Goal: Task Accomplishment & Management: Manage account settings

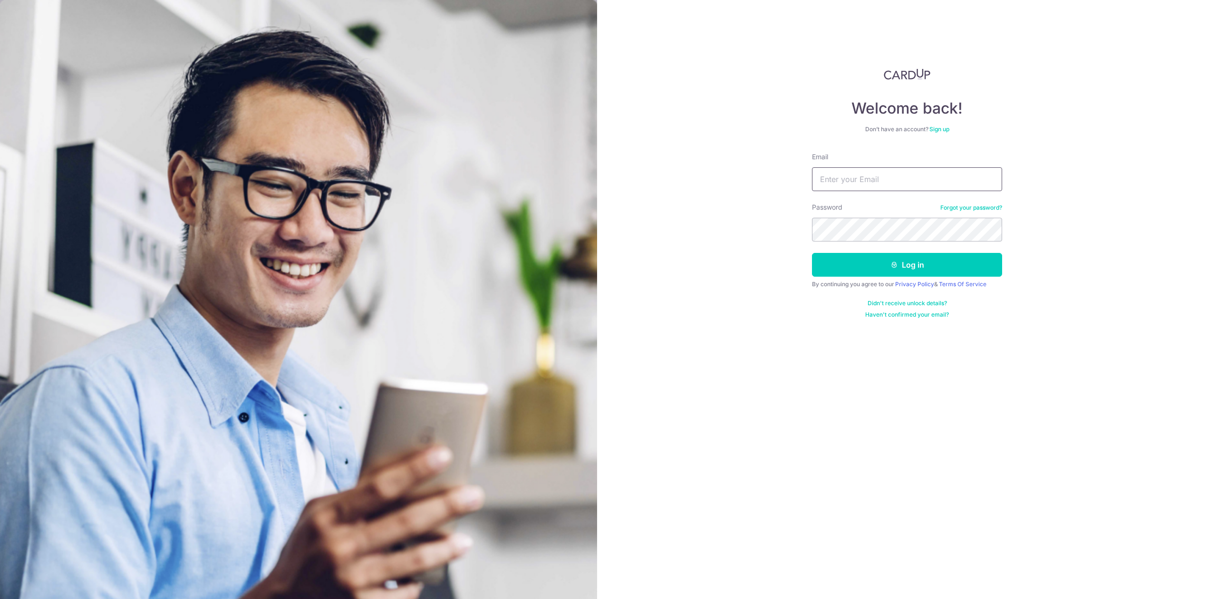
click at [917, 179] on input "Email" at bounding box center [907, 179] width 190 height 24
click at [865, 177] on input "Email" at bounding box center [907, 179] width 190 height 24
click at [916, 185] on input "Email" at bounding box center [907, 179] width 190 height 24
paste input "winnielim@airnovation.com.sg"
type input "winnielim@airnovation.com.sg"
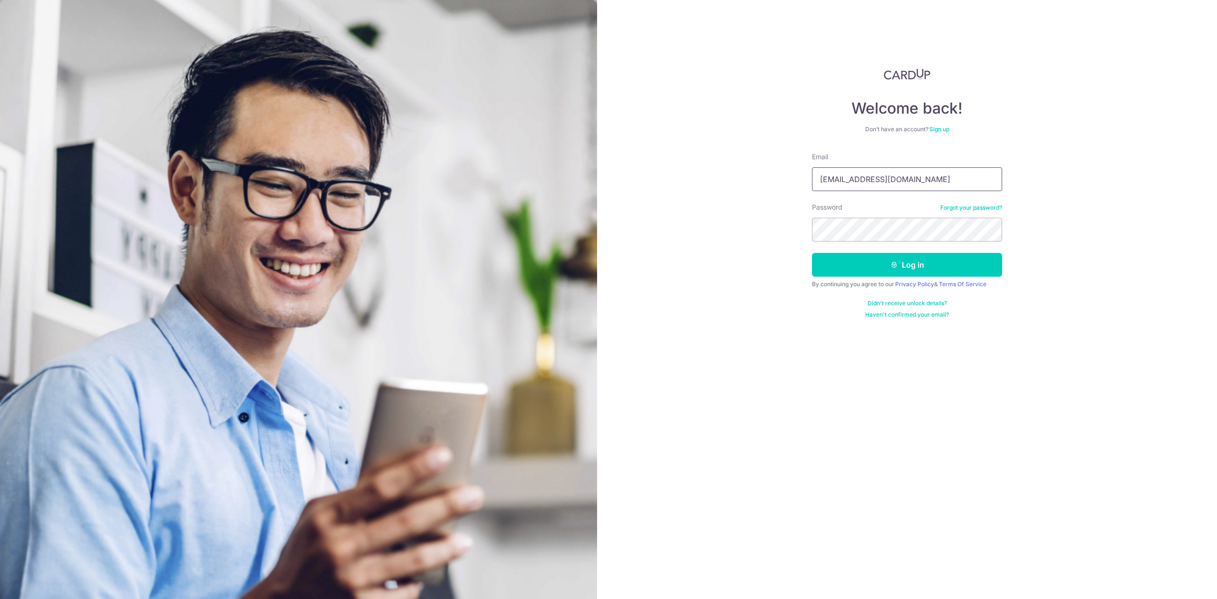
drag, startPoint x: 822, startPoint y: 187, endPoint x: 811, endPoint y: 185, distance: 11.5
click at [811, 185] on div "Welcome back! Don’t have an account? Sign up Email winnielim@airnovation.com.sg…" at bounding box center [907, 299] width 620 height 599
drag, startPoint x: 863, startPoint y: 264, endPoint x: 866, endPoint y: 258, distance: 7.2
click at [862, 264] on button "Log in" at bounding box center [907, 265] width 190 height 24
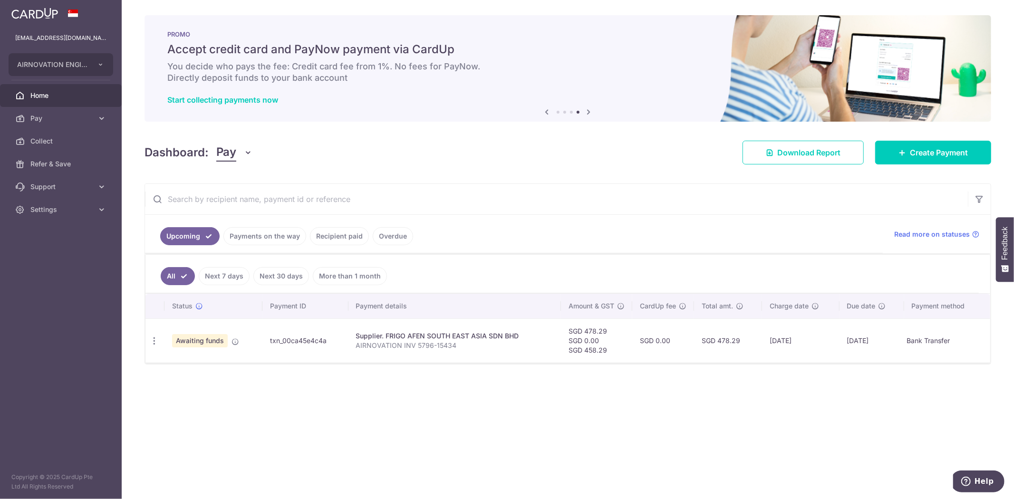
drag, startPoint x: 268, startPoint y: 341, endPoint x: 336, endPoint y: 338, distance: 68.0
click at [336, 338] on td "txn_00ca45e4c4a" at bounding box center [305, 340] width 86 height 44
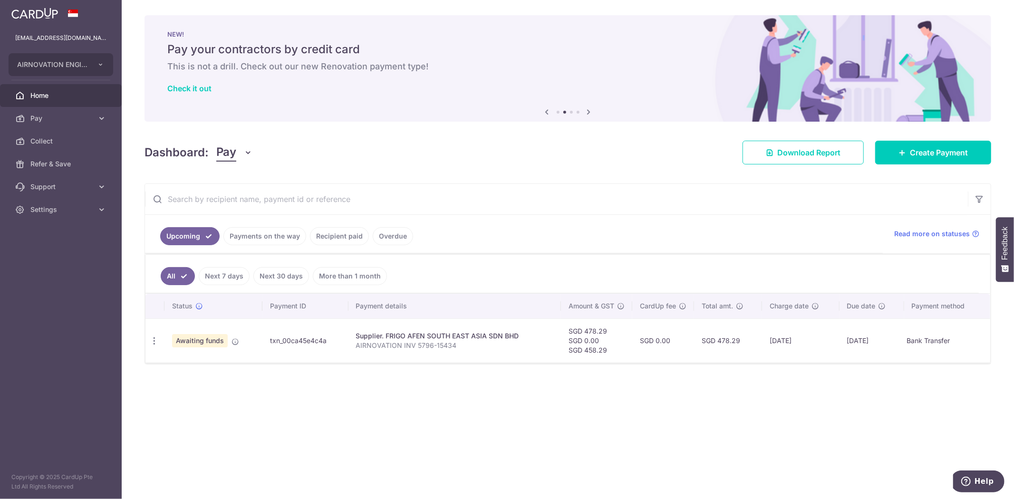
click at [626, 102] on div "NEW! Pay your contractors by credit card This is not a drill. Check out our new…" at bounding box center [567, 62] width 846 height 95
click at [60, 38] on p "winnielim@airnovation.com.sg" at bounding box center [60, 38] width 91 height 10
click at [80, 57] on button "AIRNOVATION ENGINEERING PTE. LTD." at bounding box center [61, 64] width 105 height 23
drag, startPoint x: 77, startPoint y: 281, endPoint x: 71, endPoint y: 270, distance: 12.8
click at [76, 280] on aside "winnielim@airnovation.com.sg AIRNOVATION ENGINEERING PTE. LTD. Add new company …" at bounding box center [61, 249] width 122 height 499
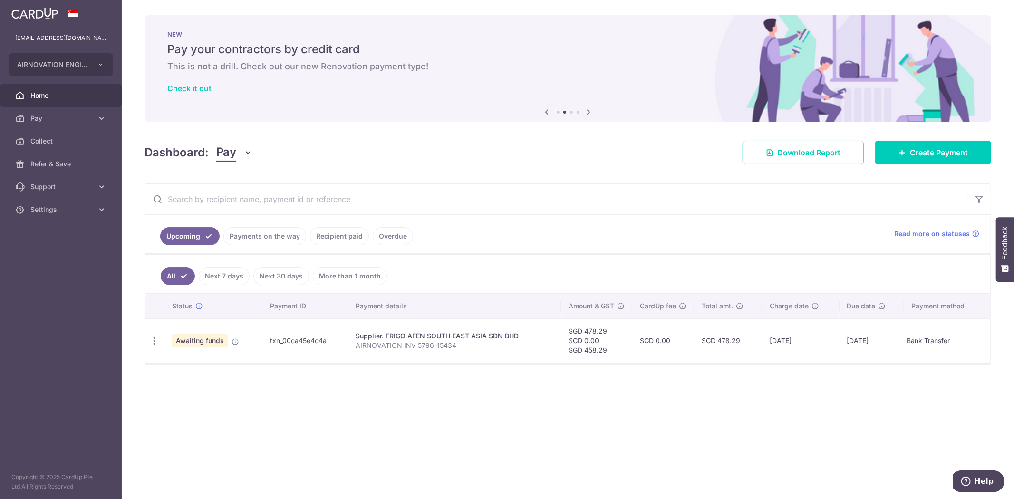
drag, startPoint x: 59, startPoint y: 205, endPoint x: 68, endPoint y: 202, distance: 9.8
click at [59, 205] on span "Settings" at bounding box center [61, 210] width 63 height 10
click at [55, 253] on span "Logout" at bounding box center [61, 255] width 63 height 10
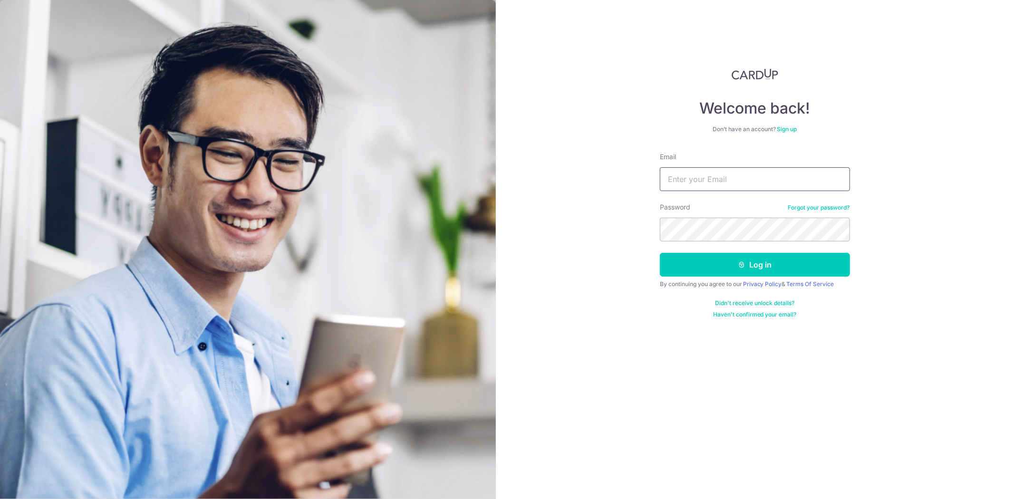
click at [813, 178] on input "Email" at bounding box center [755, 179] width 190 height 24
paste input "[EMAIL_ADDRESS][DOMAIN_NAME]"
type input "[EMAIL_ADDRESS][DOMAIN_NAME]"
click at [767, 267] on button "Log in" at bounding box center [755, 265] width 190 height 24
